Goal: Book appointment/travel/reservation

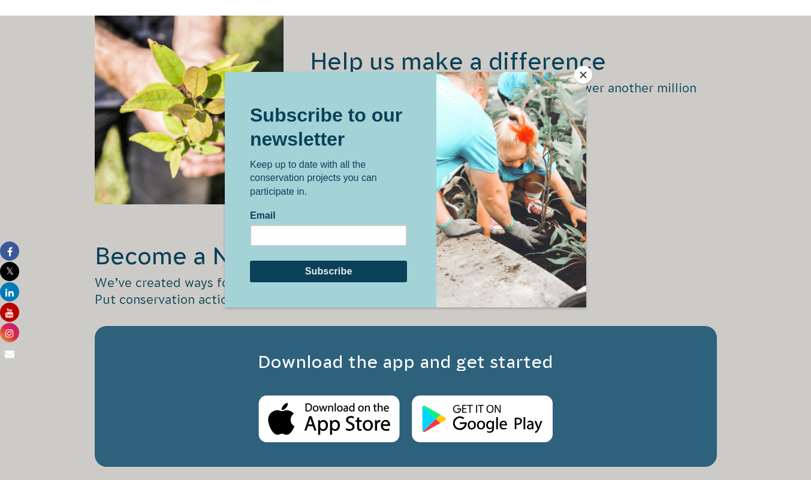
scroll to position [1626, 0]
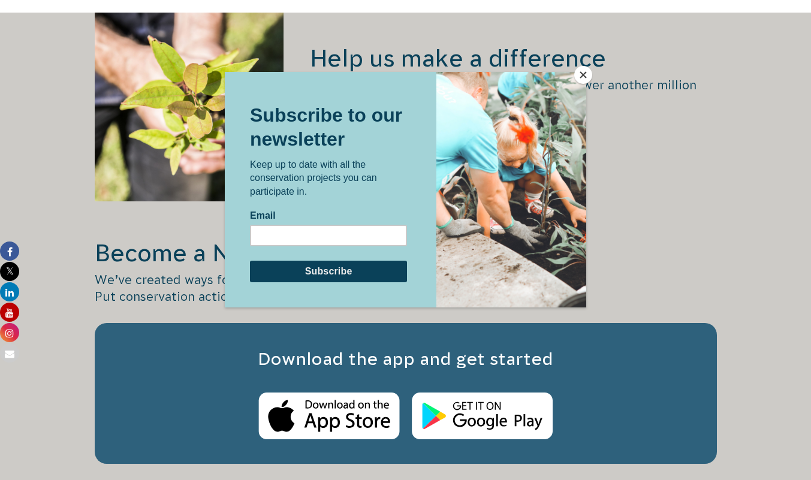
click at [584, 82] on button "Close" at bounding box center [584, 75] width 18 height 18
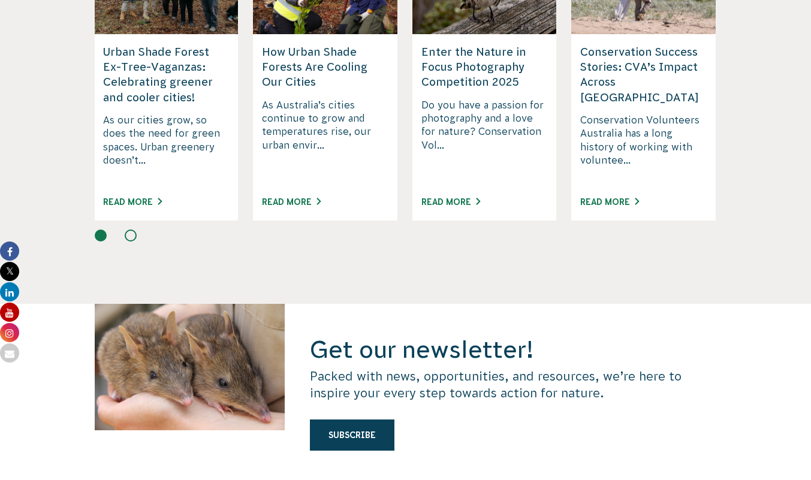
scroll to position [3021, 0]
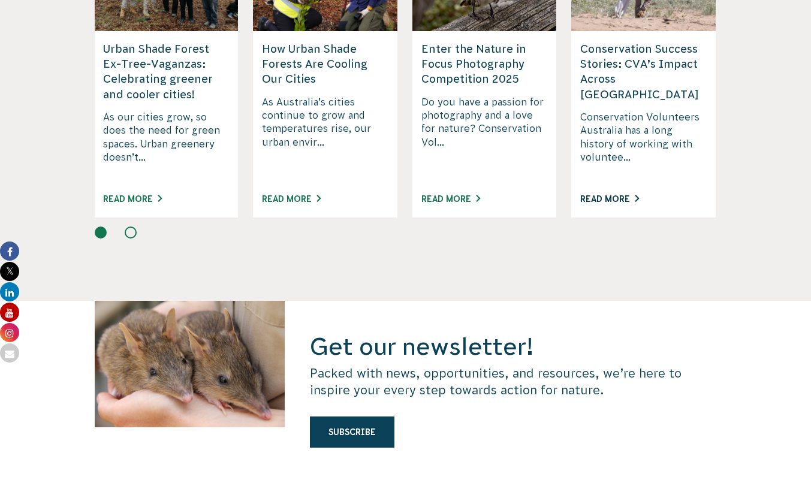
click at [626, 194] on link "Read More" at bounding box center [610, 199] width 59 height 10
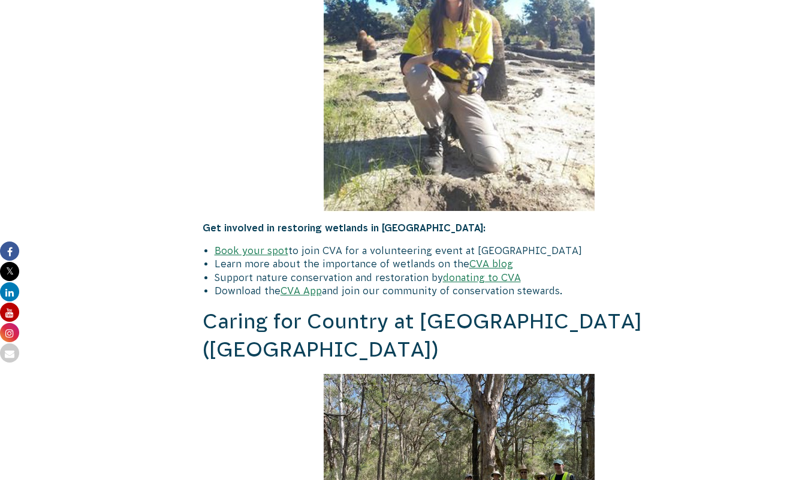
scroll to position [4653, 0]
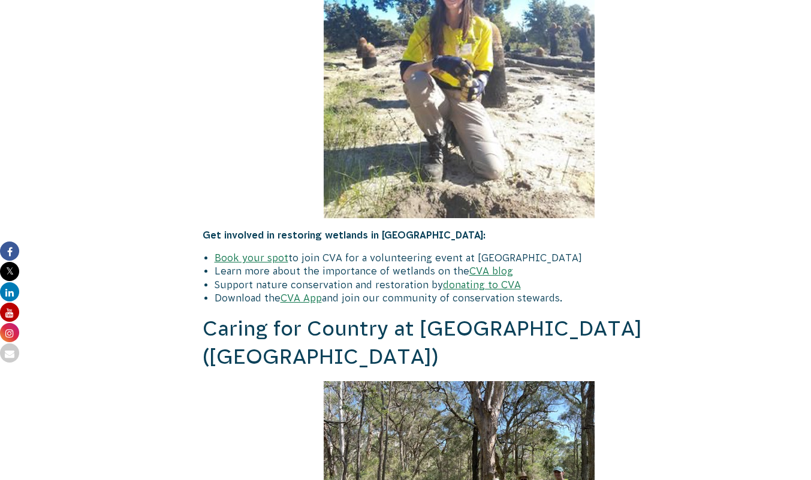
click at [258, 252] on link "Book your spot" at bounding box center [252, 257] width 74 height 11
